Goal: Use online tool/utility: Utilize a website feature to perform a specific function

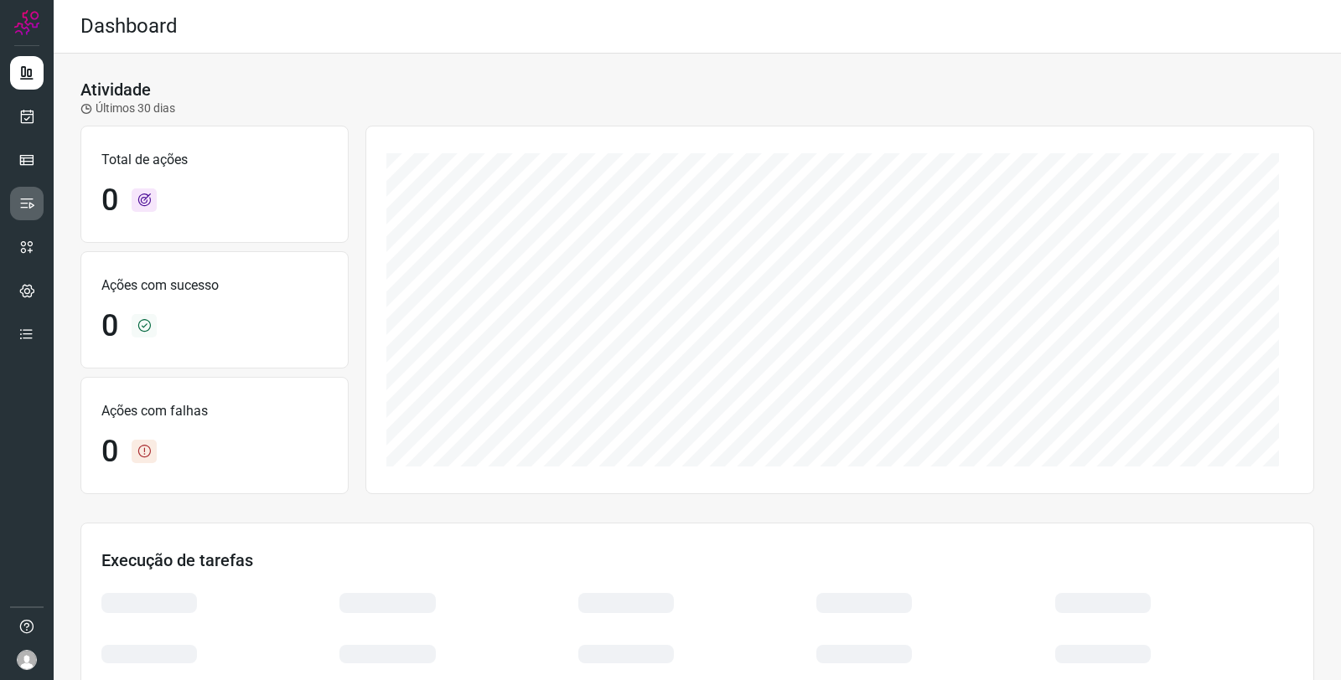
click at [39, 207] on link at bounding box center [27, 204] width 34 height 34
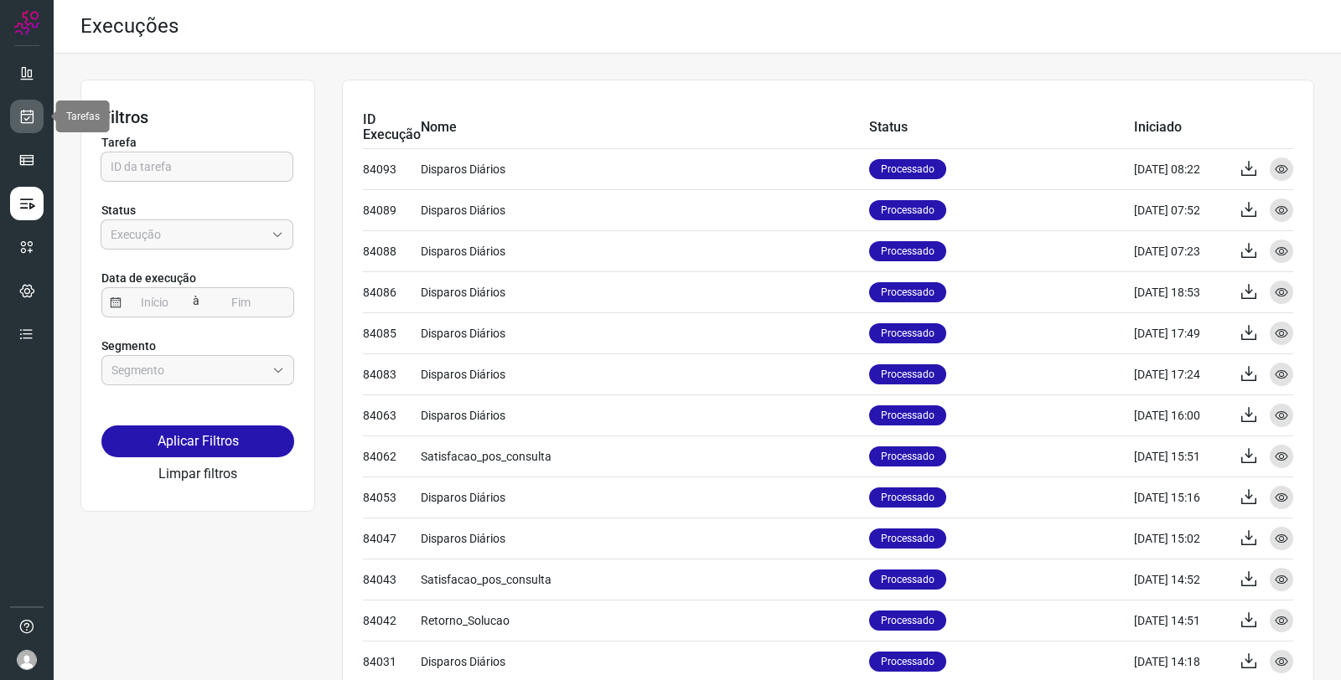
click at [18, 122] on icon at bounding box center [27, 116] width 18 height 17
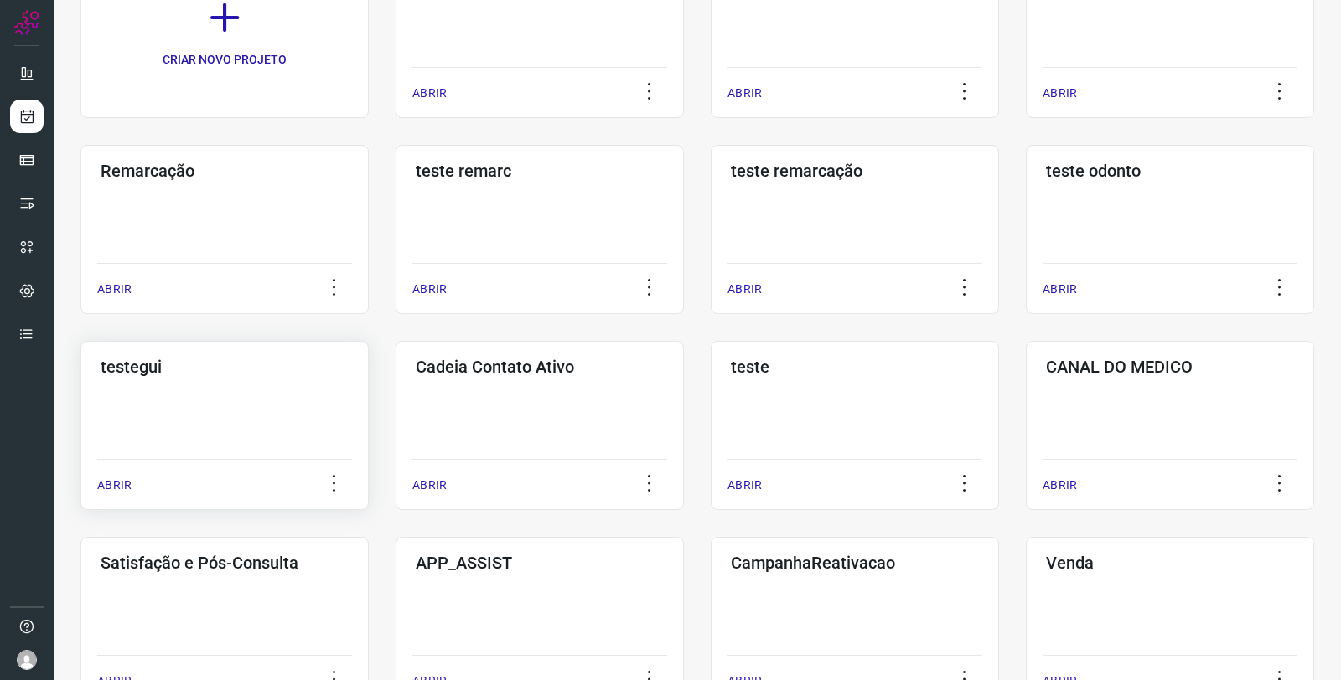
scroll to position [186, 0]
click at [194, 571] on h3 "Satisfação e Pós-Consulta" at bounding box center [225, 561] width 248 height 20
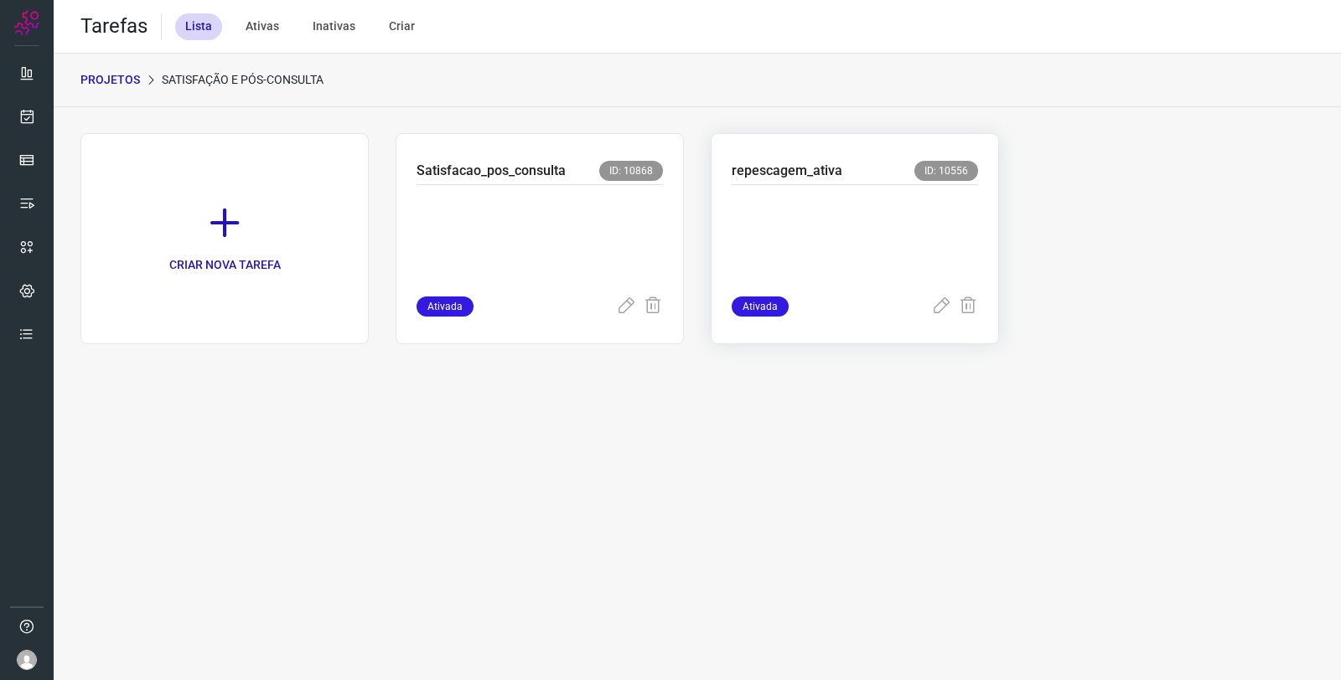
click at [919, 241] on p at bounding box center [855, 237] width 246 height 84
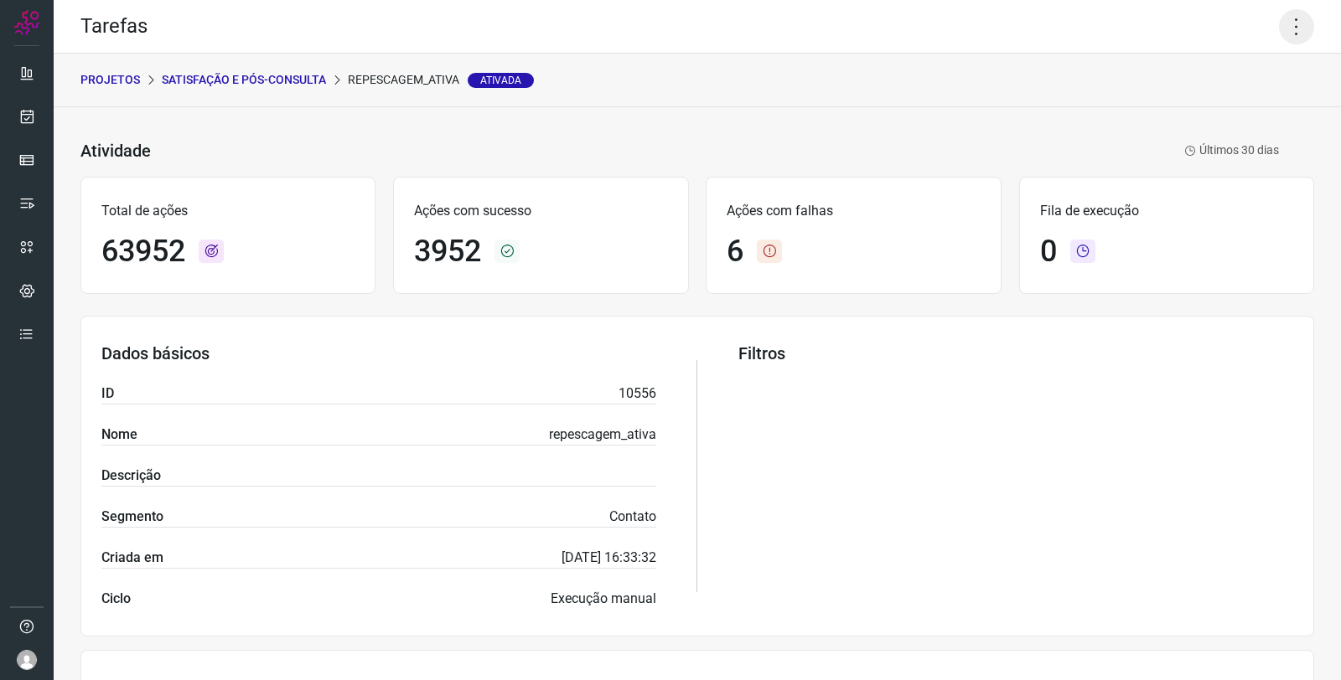
click at [1291, 32] on icon at bounding box center [1296, 26] width 35 height 35
click at [1209, 111] on li "Executar" at bounding box center [1222, 109] width 153 height 27
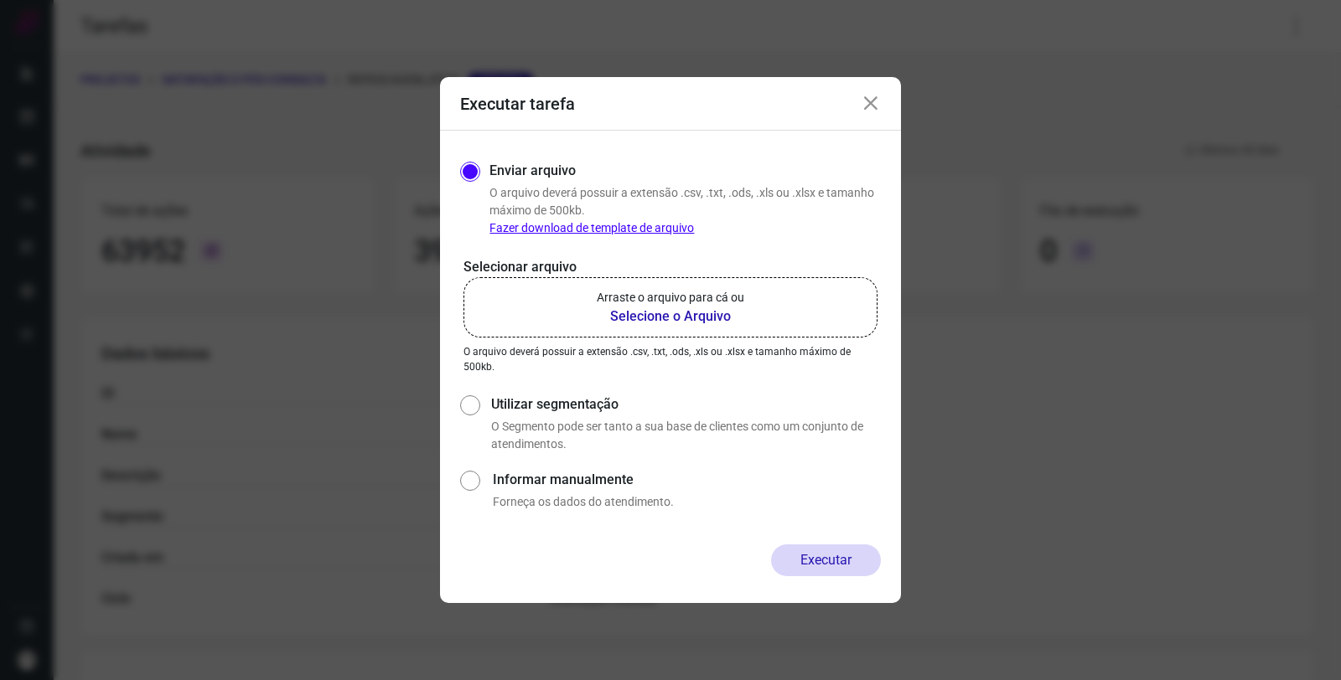
click at [672, 310] on b "Selecione o Arquivo" at bounding box center [670, 317] width 147 height 20
click at [0, 0] on input "Arraste o arquivo para cá ou Selecione o Arquivo" at bounding box center [0, 0] width 0 height 0
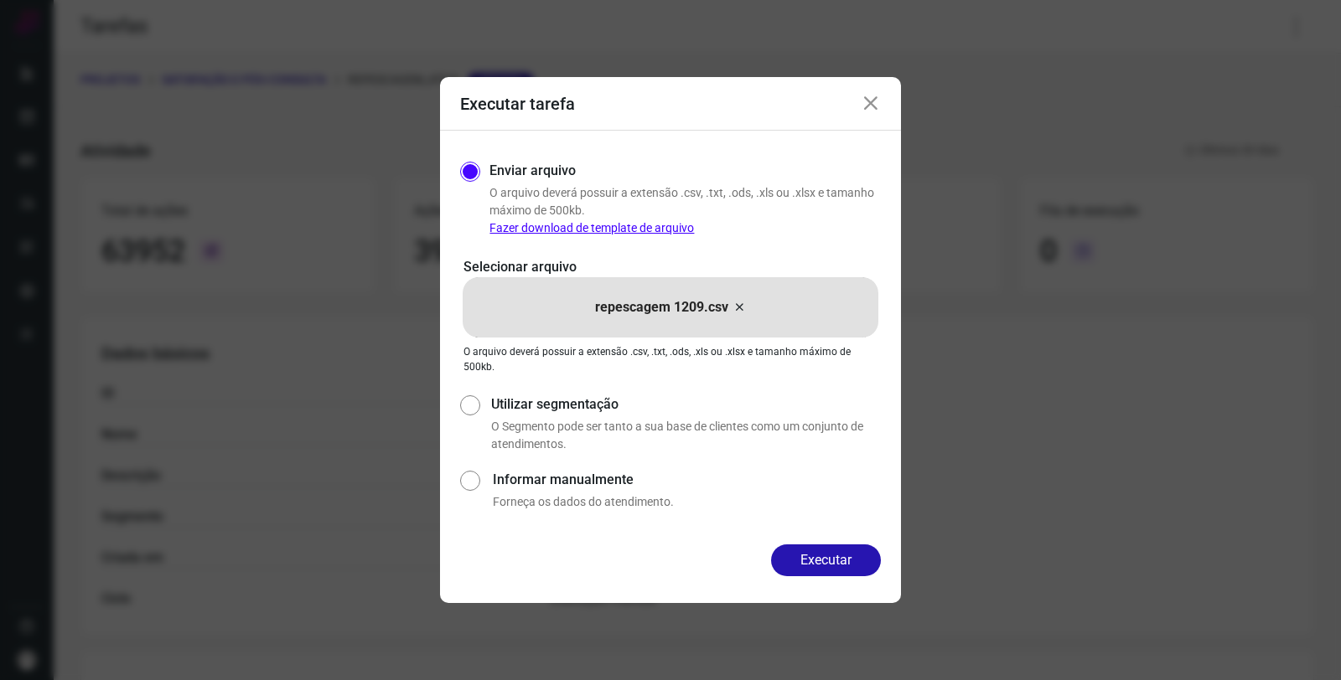
click at [866, 104] on icon at bounding box center [871, 104] width 20 height 20
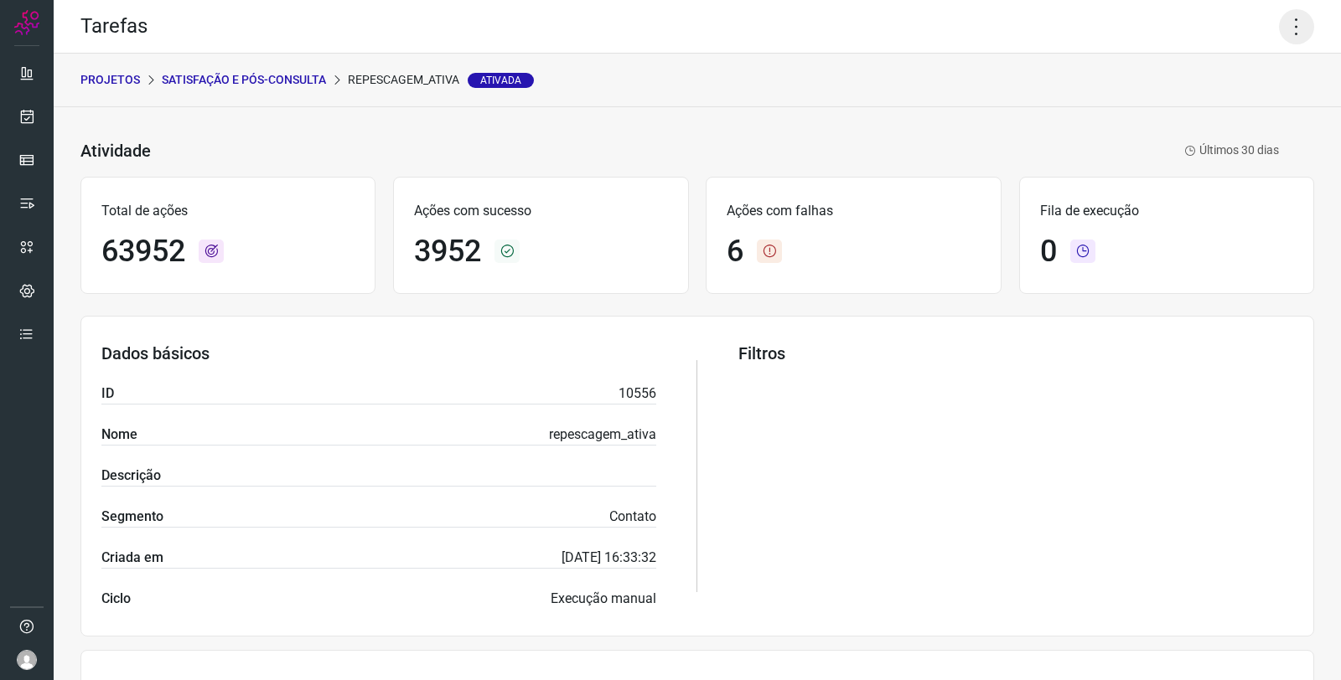
click at [1279, 28] on icon at bounding box center [1296, 26] width 35 height 35
click at [1208, 116] on li "Executar" at bounding box center [1222, 109] width 153 height 27
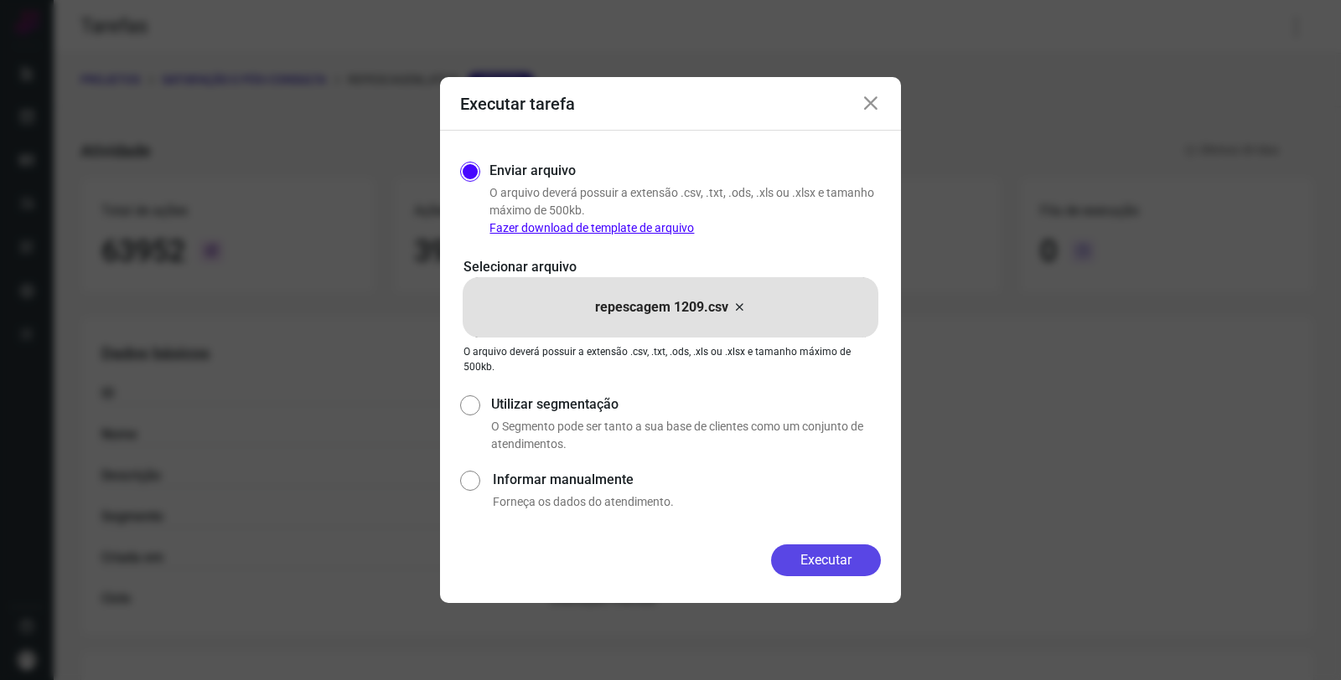
click at [824, 559] on button "Executar" at bounding box center [826, 561] width 110 height 32
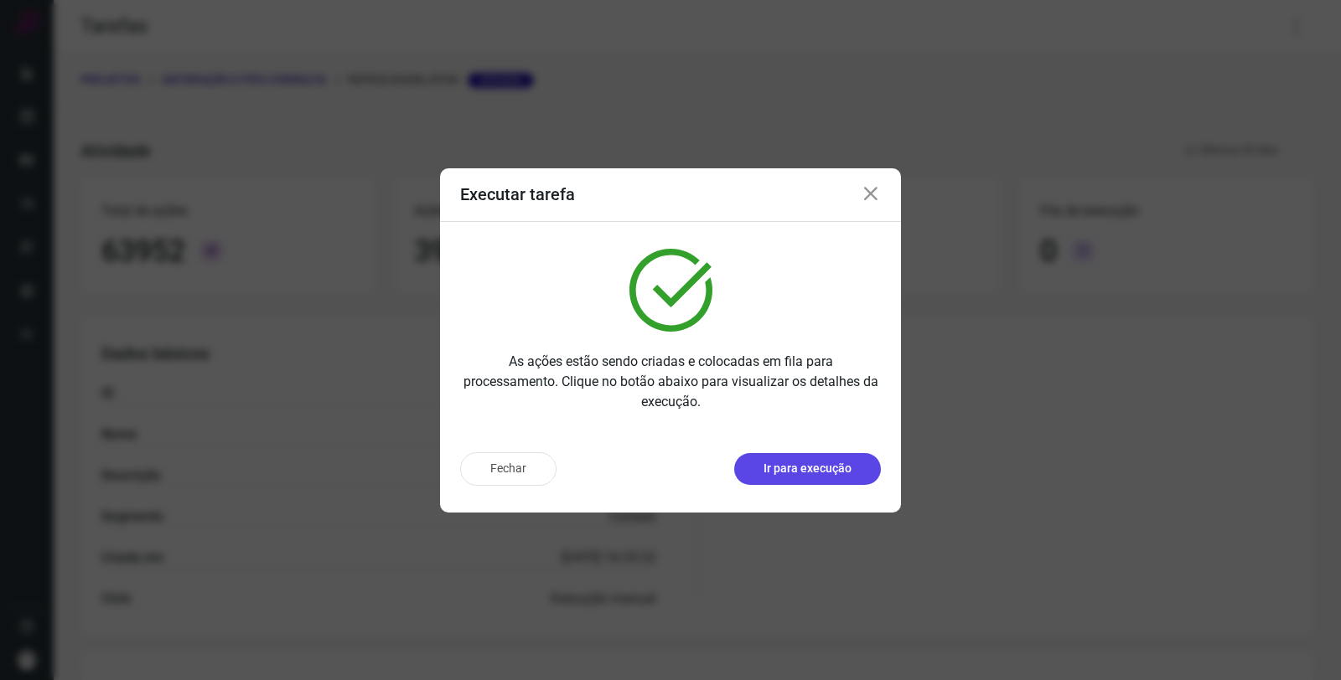
click at [841, 467] on p "Ir para execução" at bounding box center [807, 469] width 88 height 18
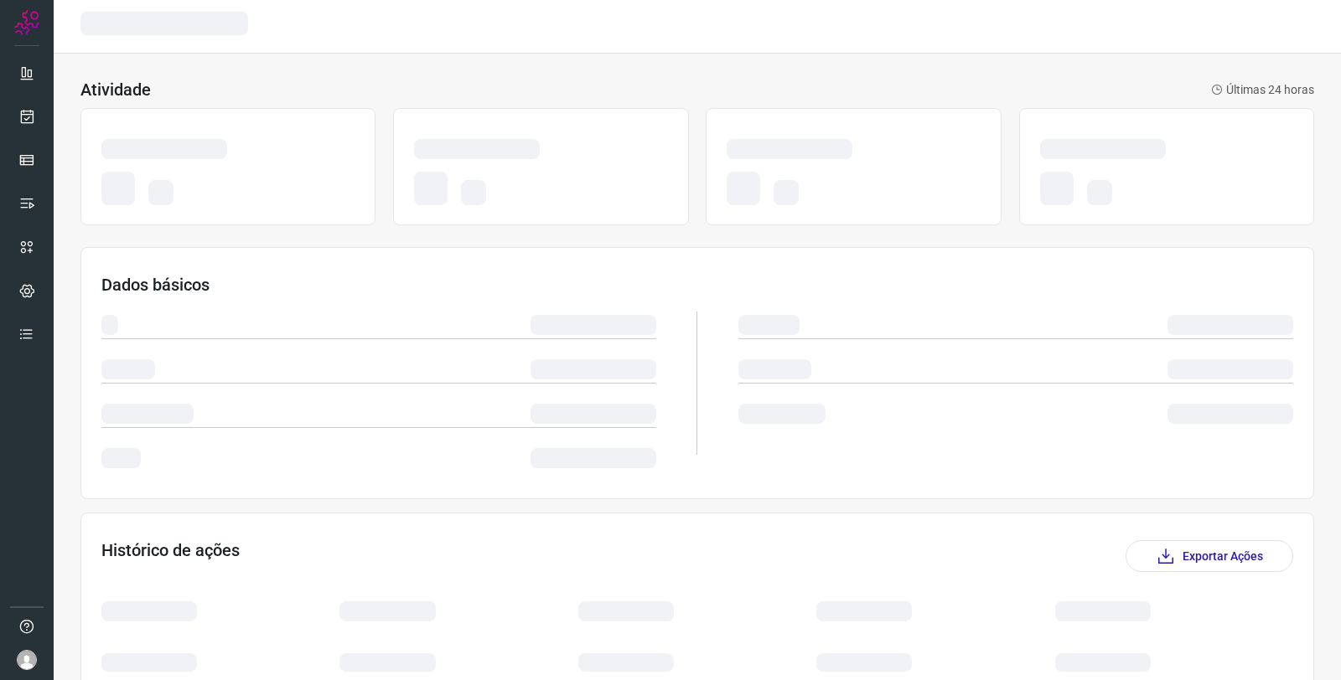
scroll to position [93, 0]
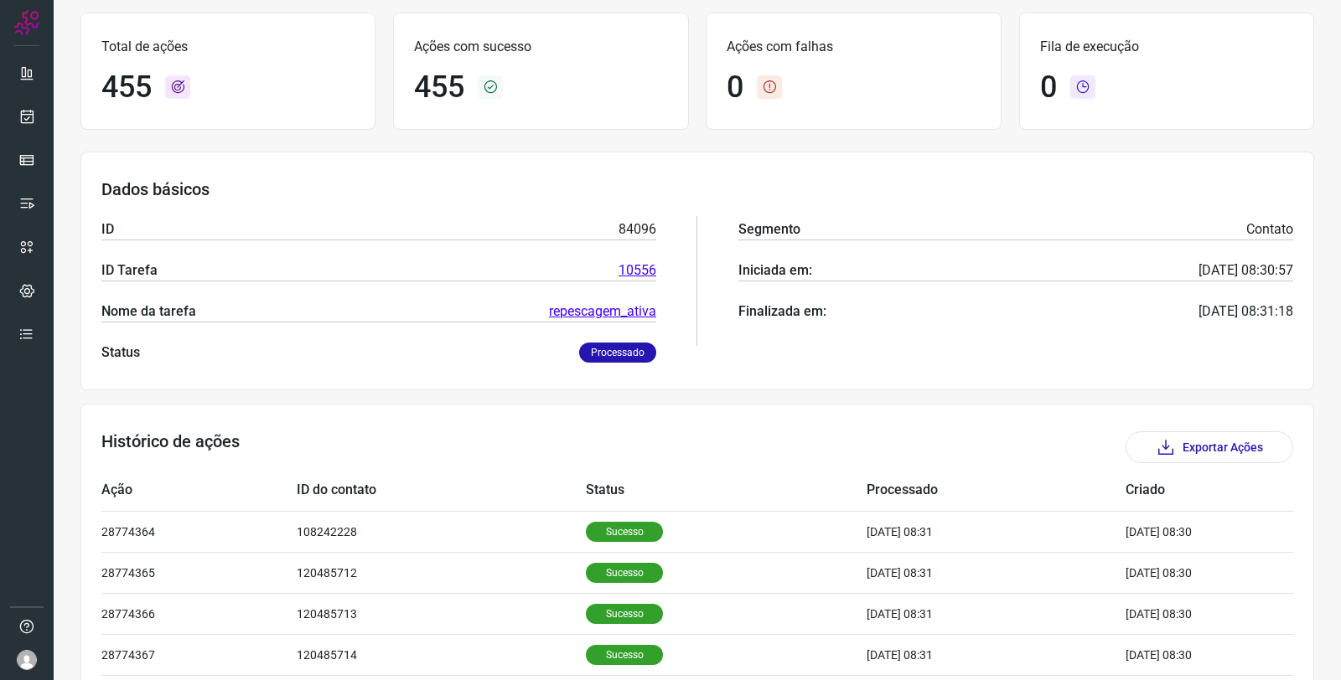
scroll to position [186, 0]
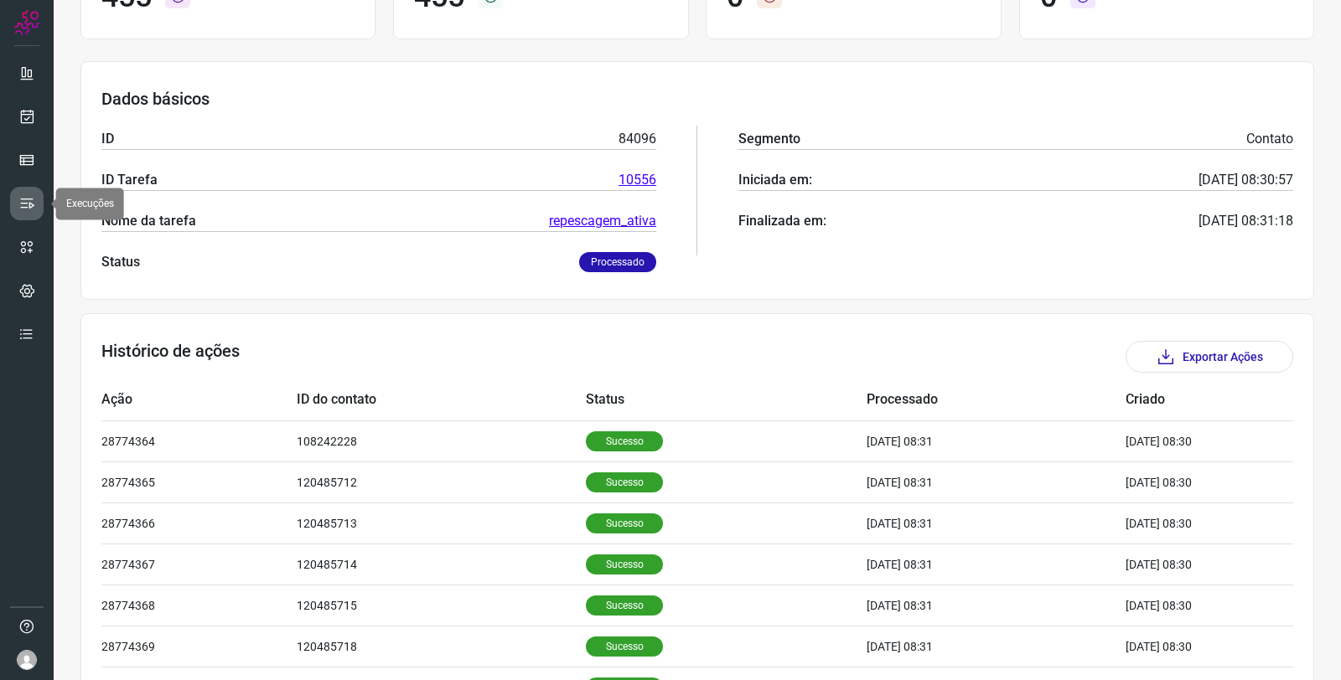
click at [29, 189] on link at bounding box center [27, 204] width 34 height 34
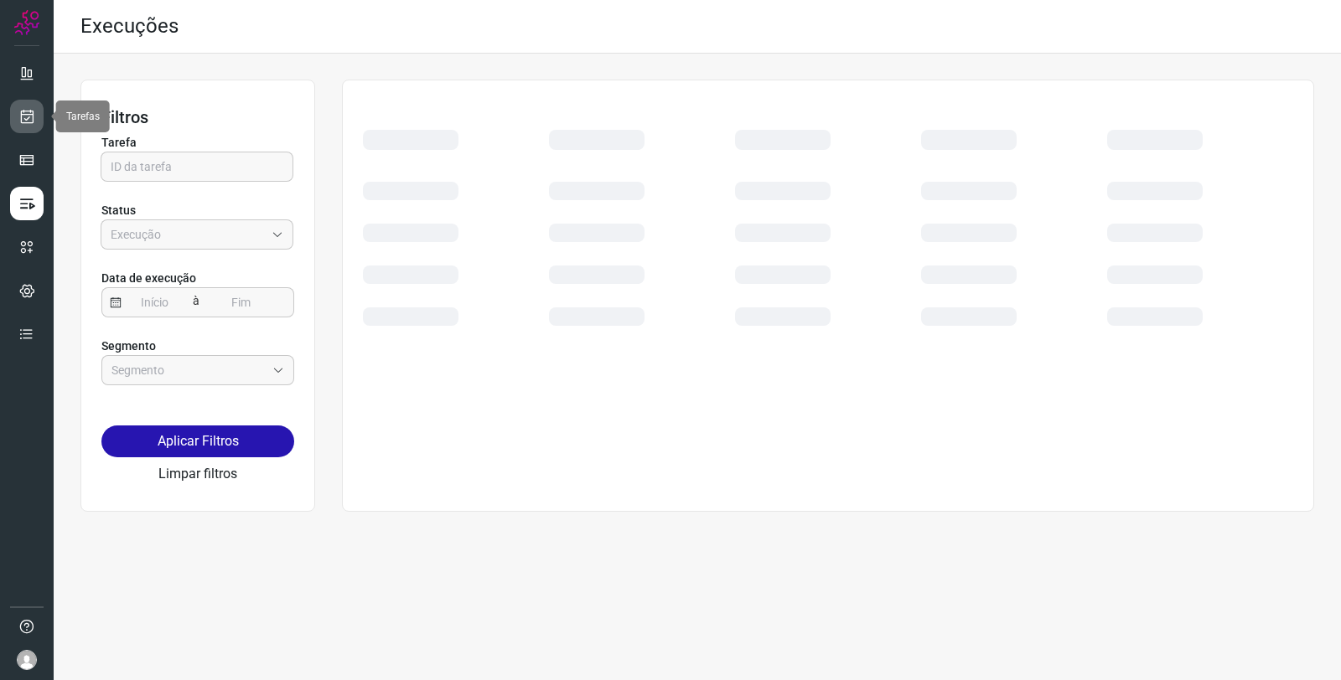
click at [35, 107] on link at bounding box center [27, 117] width 34 height 34
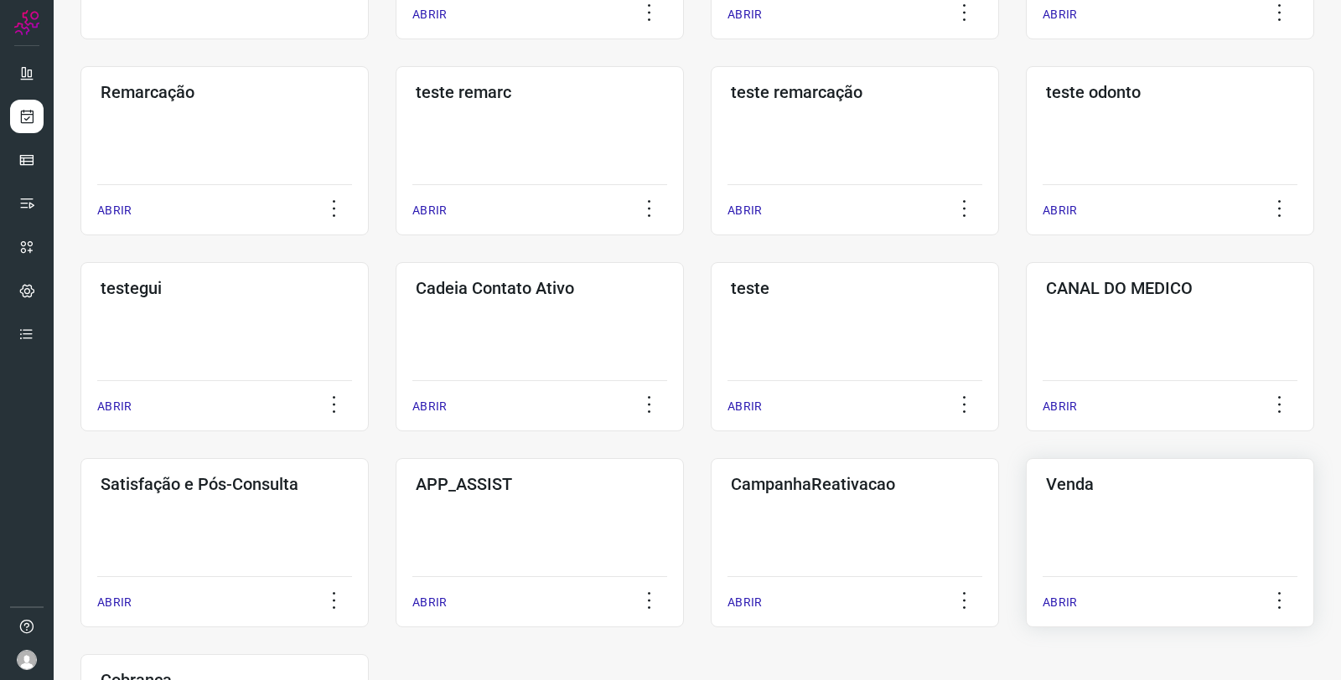
scroll to position [279, 0]
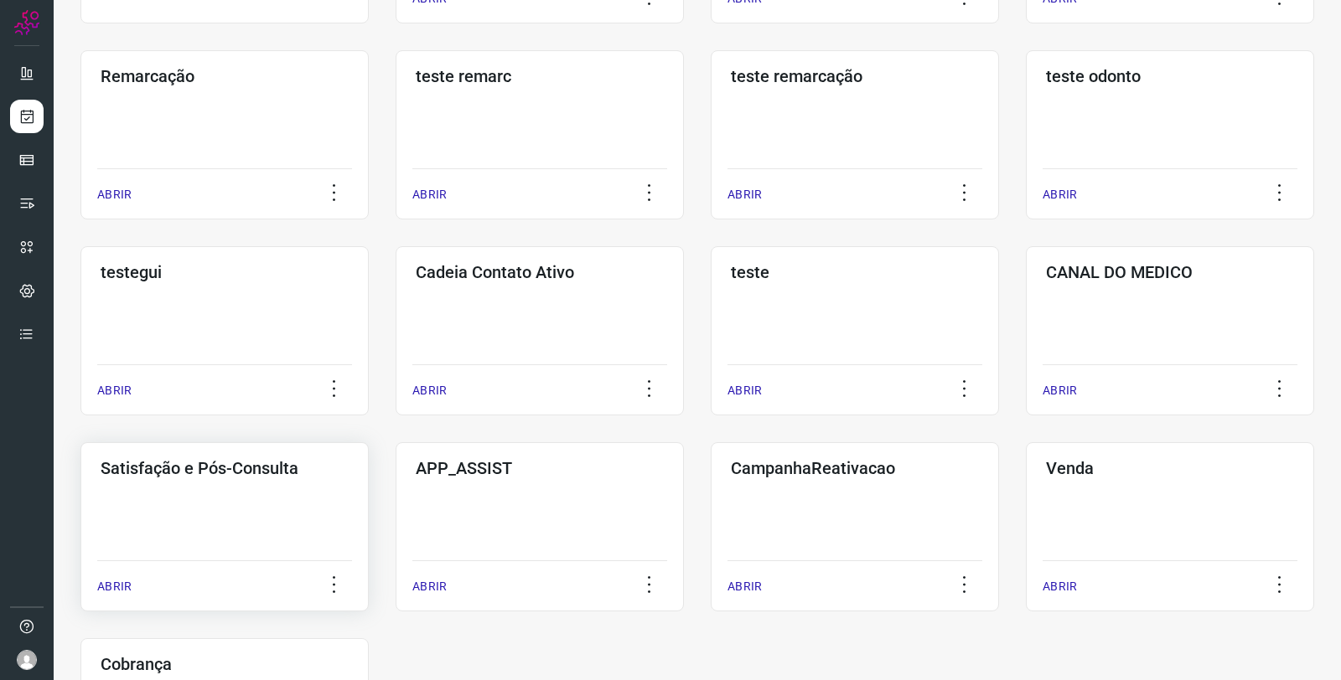
click at [280, 538] on div "Satisfação e Pós-Consulta ABRIR" at bounding box center [224, 526] width 288 height 169
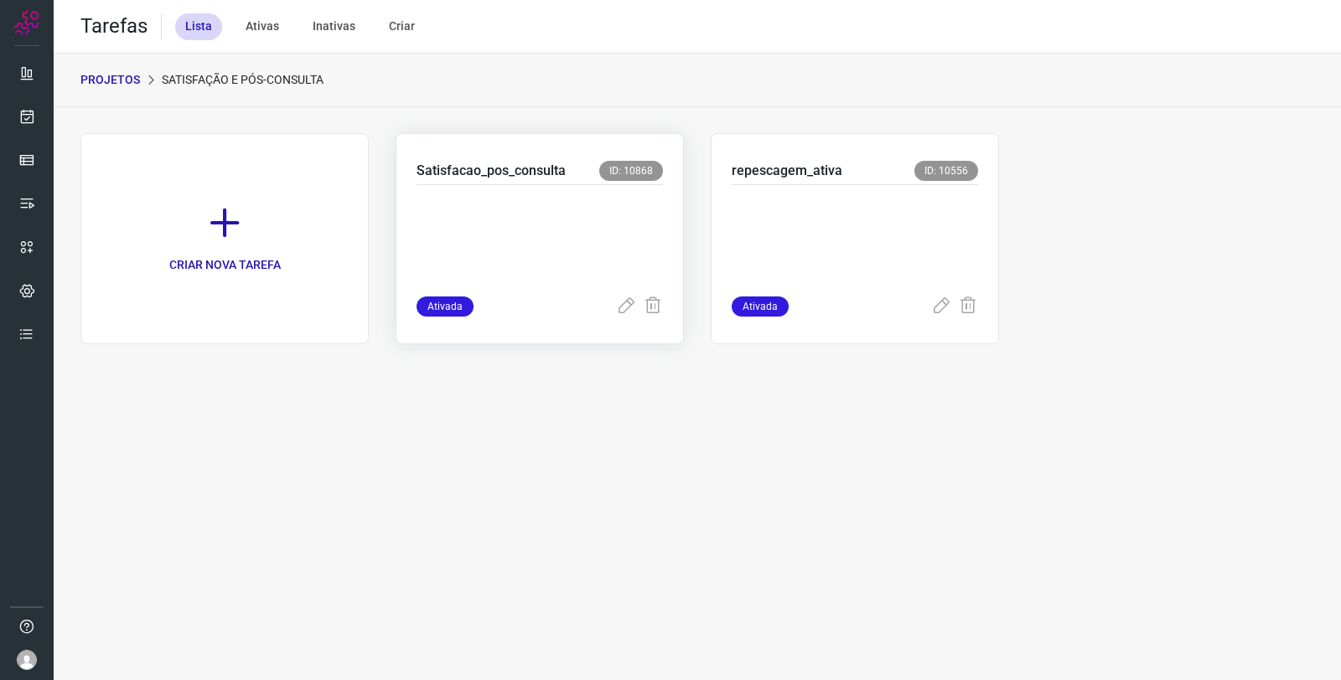
click at [548, 260] on p at bounding box center [539, 237] width 246 height 84
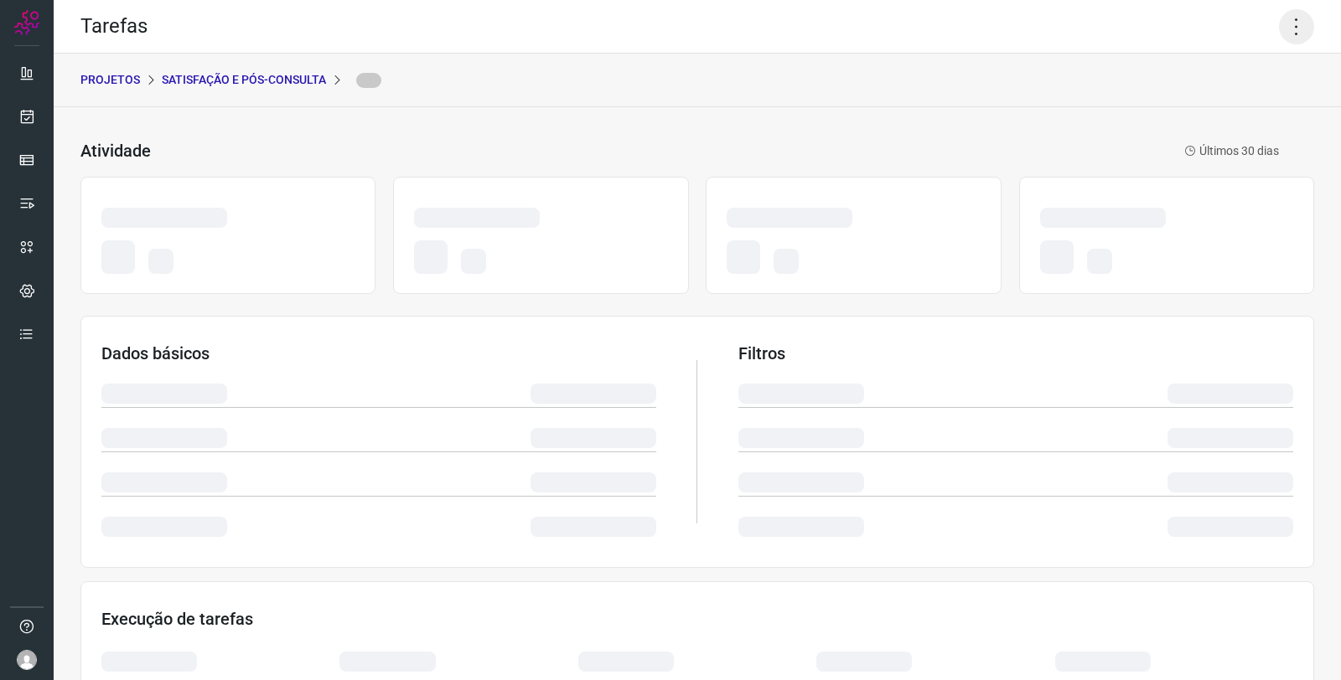
click at [1285, 22] on icon at bounding box center [1296, 26] width 35 height 35
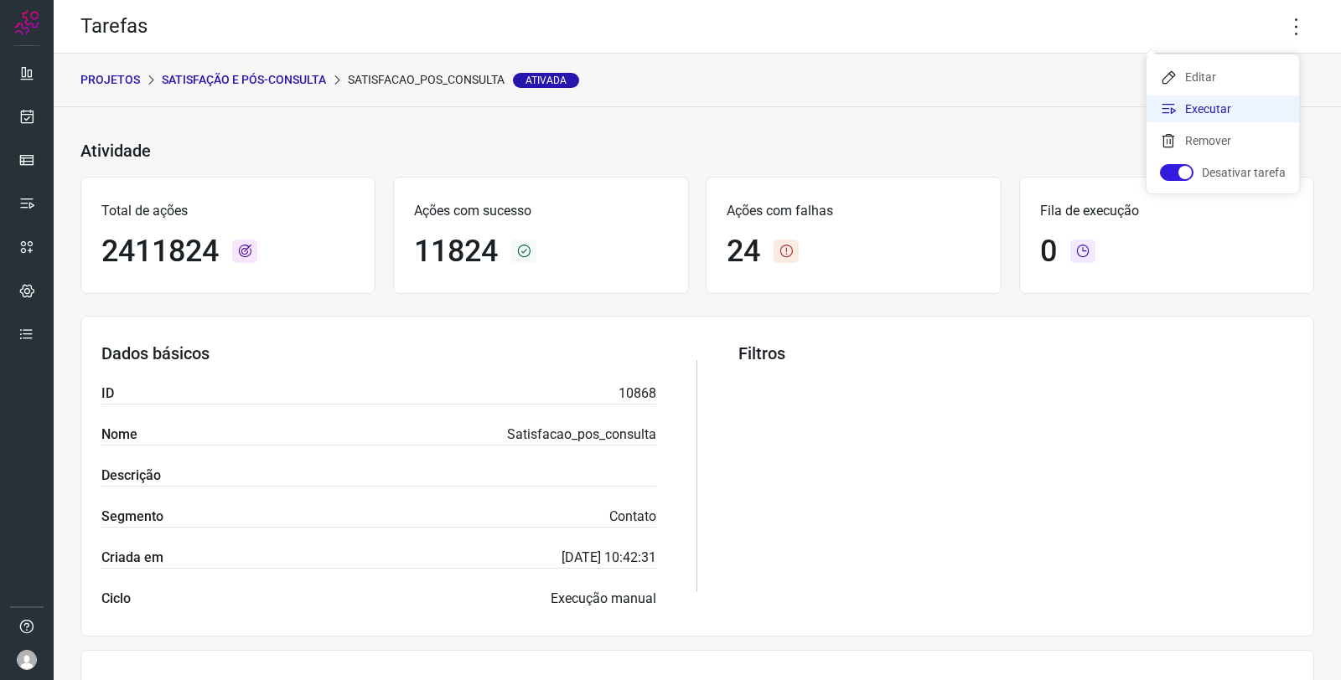
click at [1233, 99] on li "Executar" at bounding box center [1222, 109] width 153 height 27
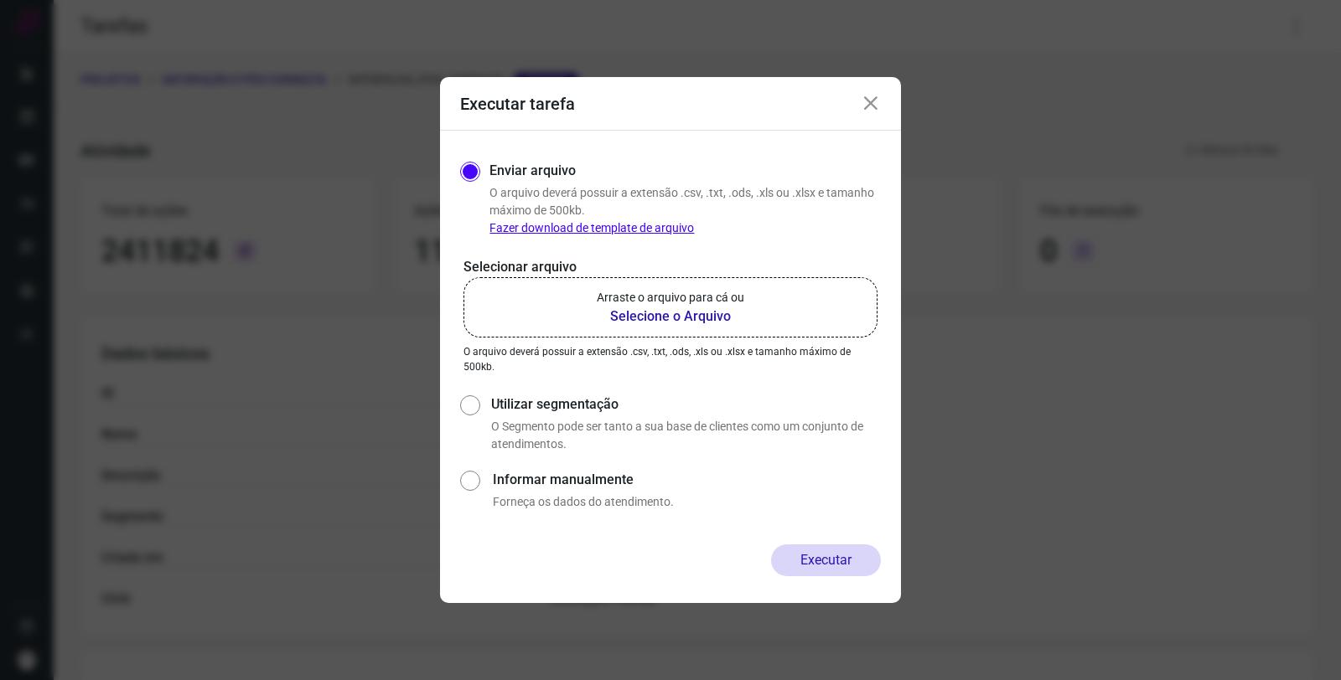
click at [620, 324] on b "Selecione o Arquivo" at bounding box center [670, 317] width 147 height 20
click at [0, 0] on input "Arraste o arquivo para cá ou Selecione o Arquivo" at bounding box center [0, 0] width 0 height 0
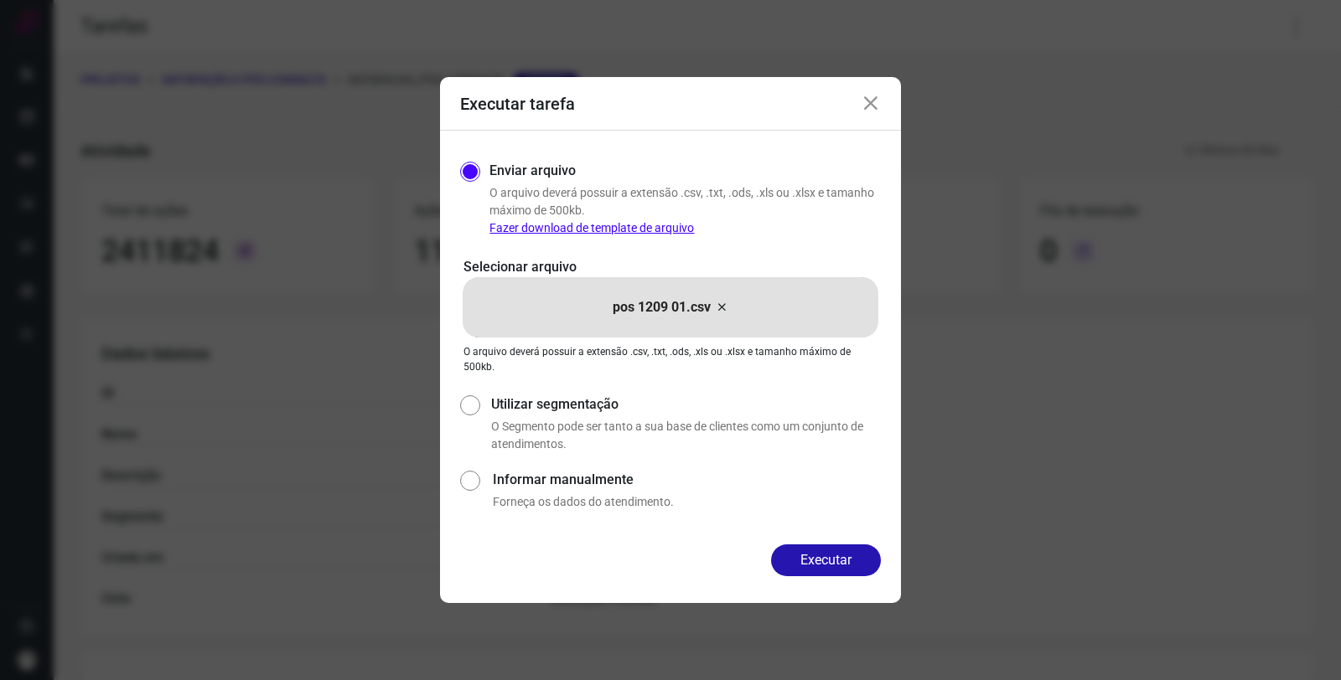
drag, startPoint x: 867, startPoint y: 96, endPoint x: 917, endPoint y: 101, distance: 50.5
click at [868, 95] on icon at bounding box center [871, 104] width 20 height 20
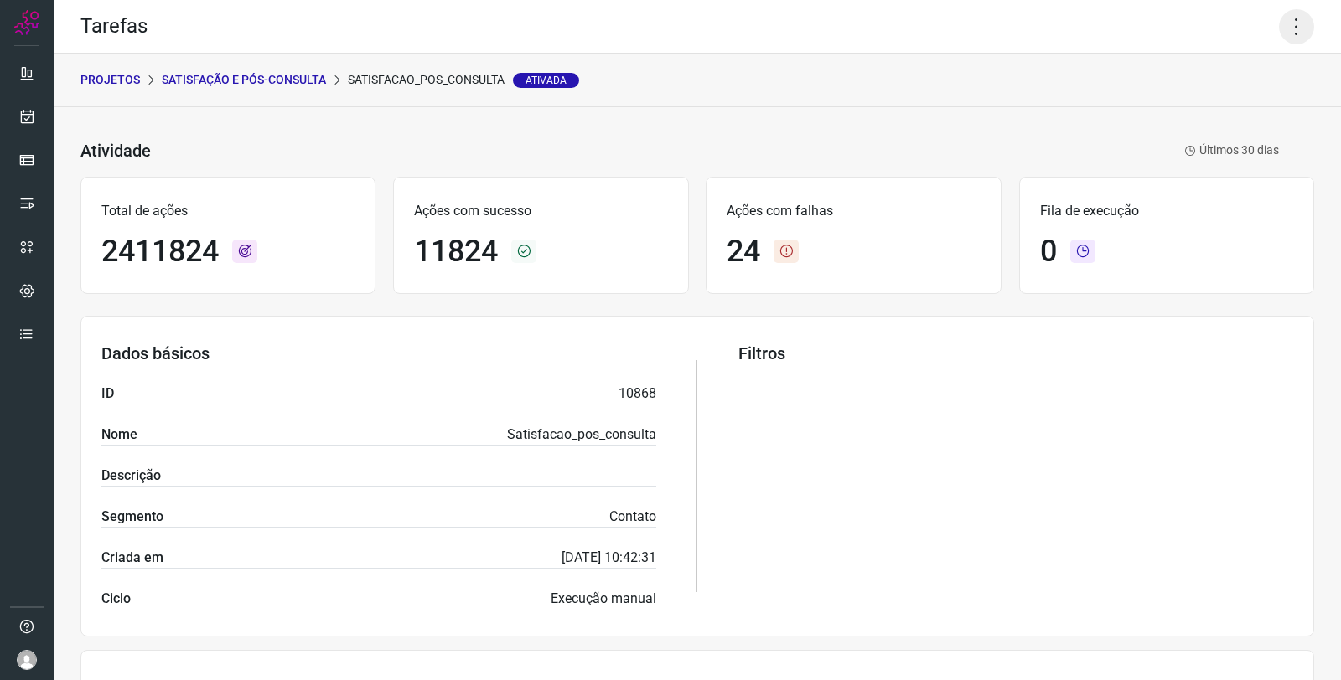
click at [1281, 22] on icon at bounding box center [1296, 26] width 35 height 35
click at [1201, 104] on li "Executar" at bounding box center [1222, 109] width 153 height 27
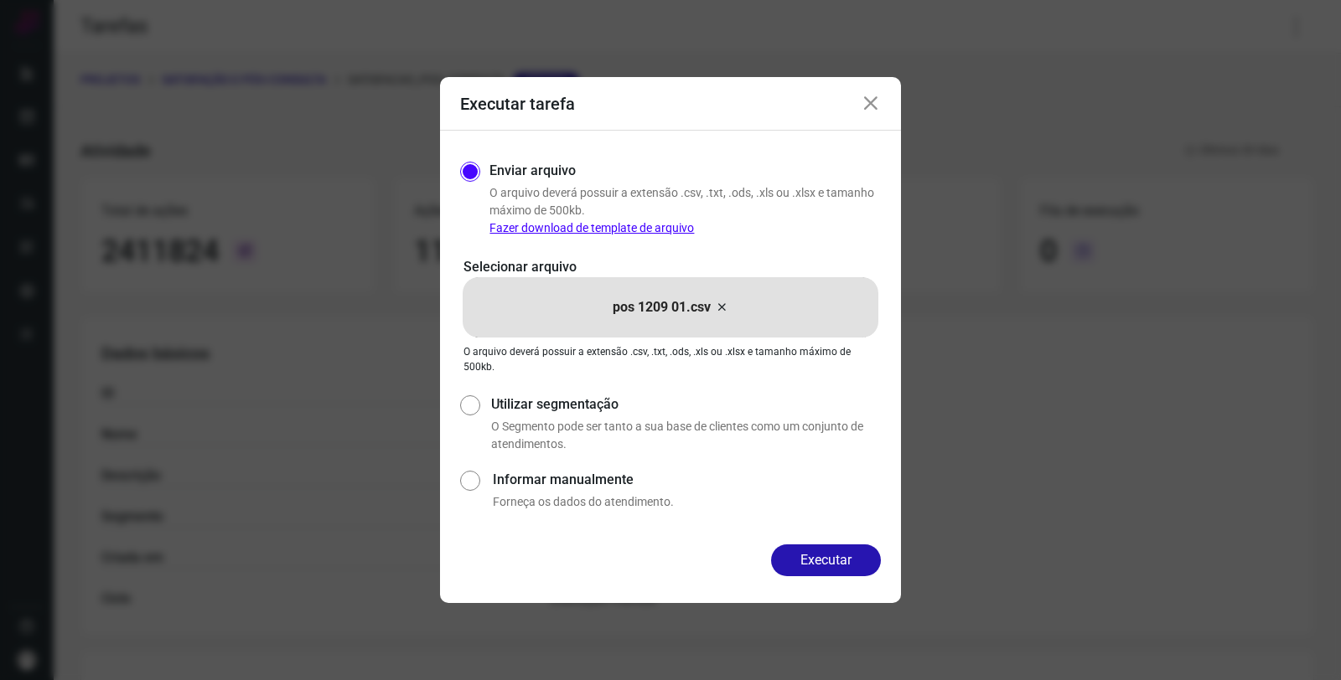
drag, startPoint x: 876, startPoint y: 105, endPoint x: 866, endPoint y: 114, distance: 13.6
click at [866, 115] on div "Executar tarefa" at bounding box center [670, 104] width 461 height 54
click at [884, 97] on div "Executar tarefa" at bounding box center [670, 104] width 461 height 54
click at [865, 98] on icon at bounding box center [871, 104] width 20 height 20
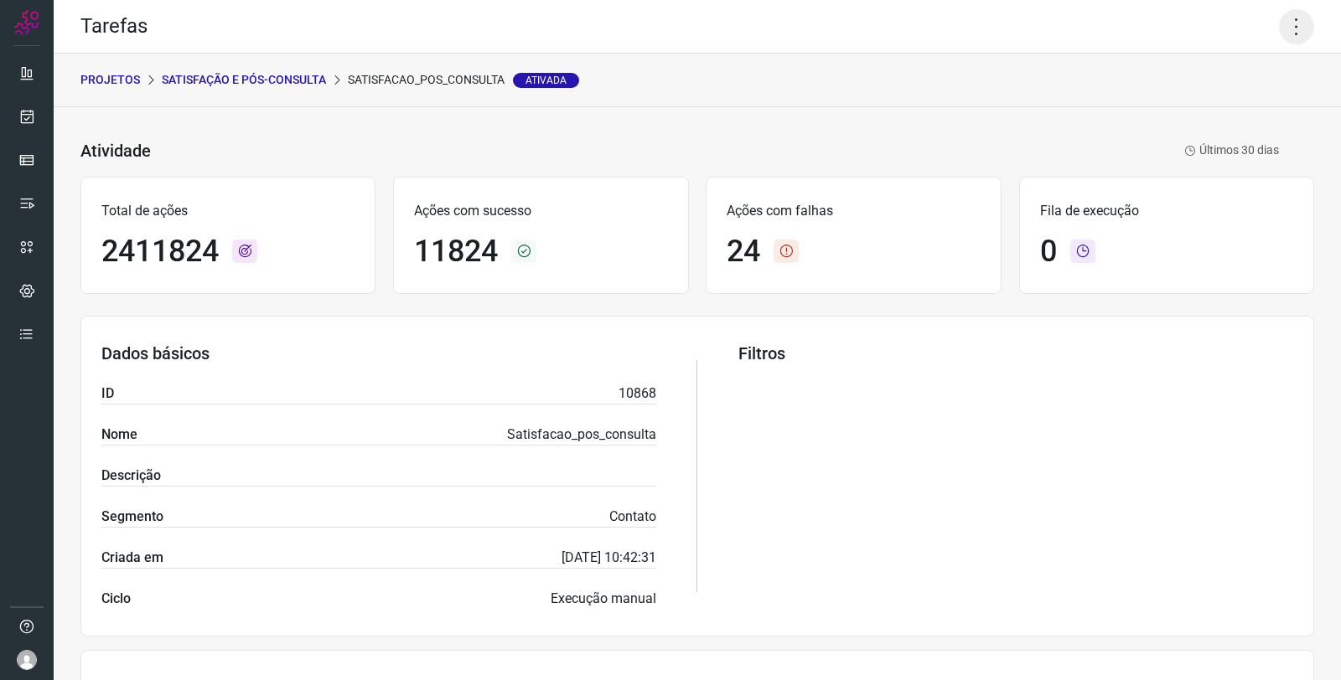
click at [1296, 28] on icon at bounding box center [1296, 26] width 35 height 35
click at [1227, 106] on li "Executar" at bounding box center [1222, 109] width 153 height 27
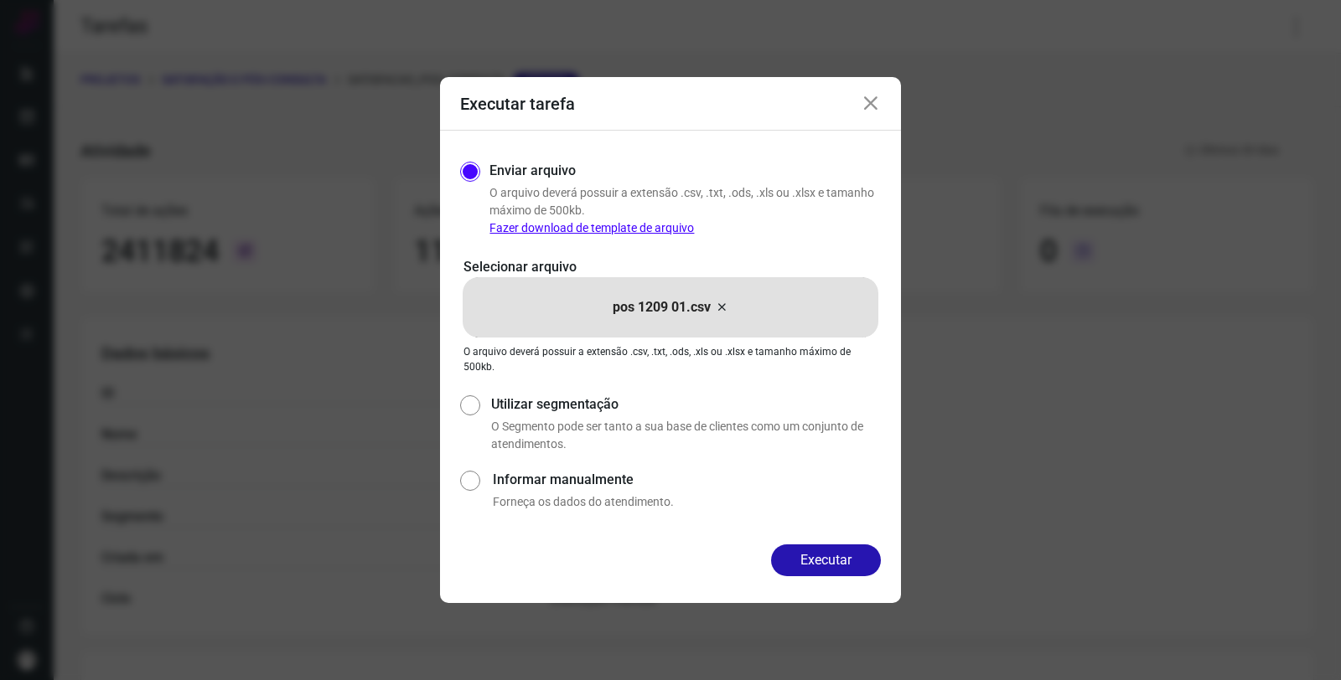
click at [822, 542] on div "Enviar arquivo O arquivo deverá possuir a extensão .csv, .txt, .ods, .xls ou .x…" at bounding box center [670, 338] width 461 height 414
click at [821, 559] on button "Executar" at bounding box center [826, 561] width 110 height 32
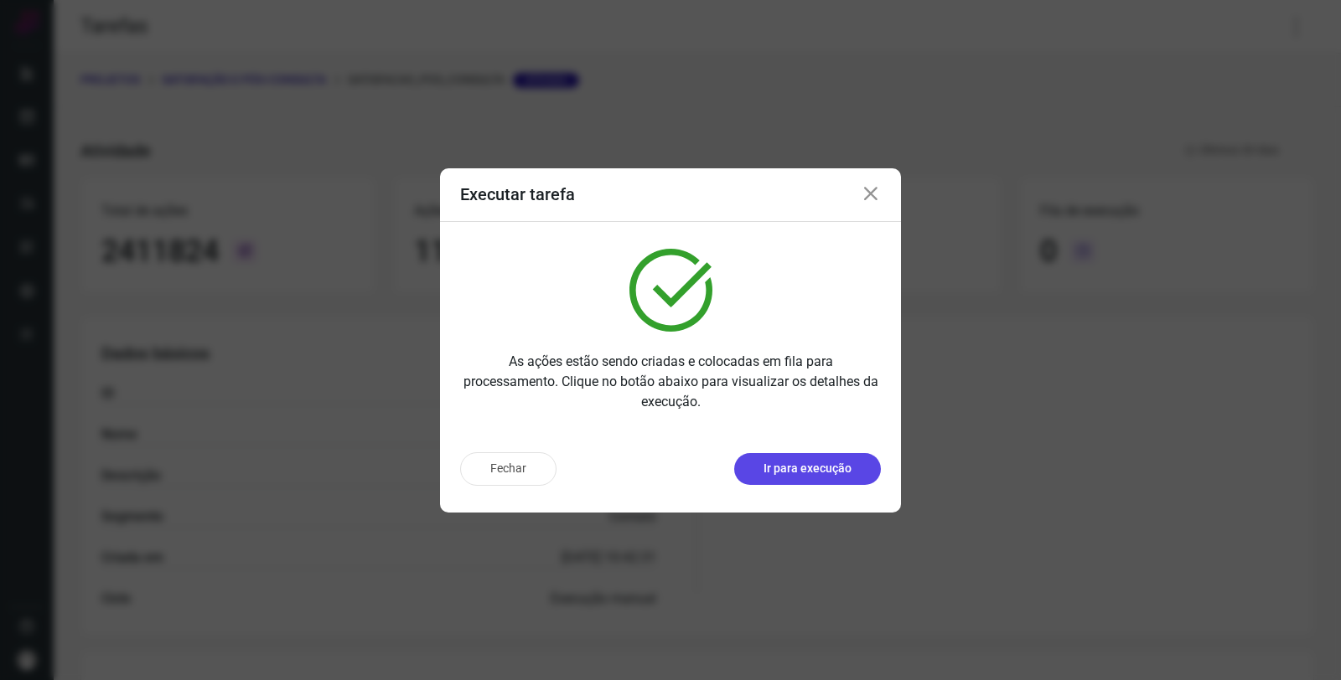
click at [830, 460] on p "Ir para execução" at bounding box center [807, 469] width 88 height 18
